Goal: Browse casually: Explore the website without a specific task or goal

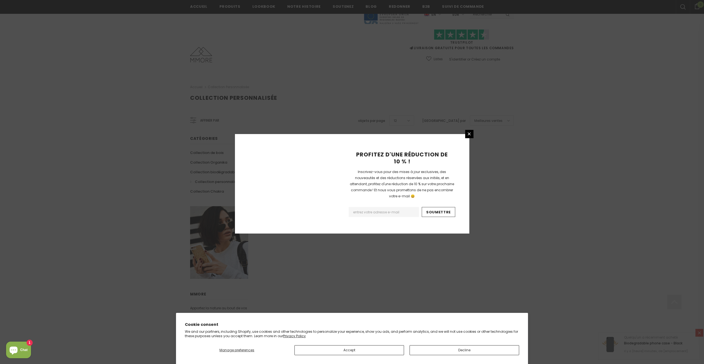
scroll to position [215, 0]
